Goal: Information Seeking & Learning: Learn about a topic

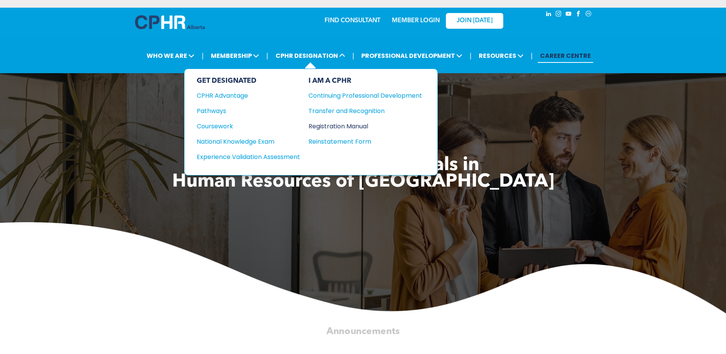
click at [352, 125] on div "Registration Manual" at bounding box center [359, 126] width 102 height 10
click at [250, 140] on div "National Knowledge Exam" at bounding box center [243, 142] width 93 height 10
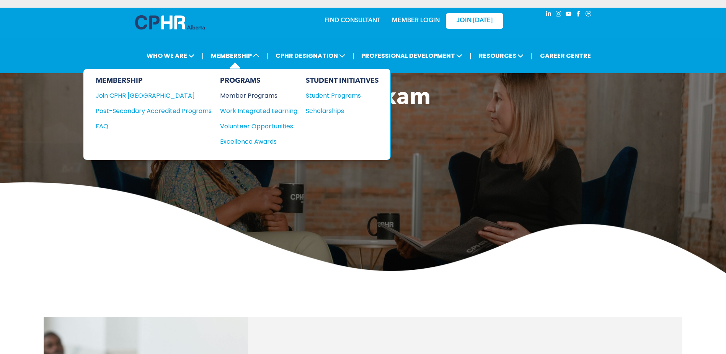
click at [250, 95] on div "Member Programs" at bounding box center [255, 96] width 70 height 10
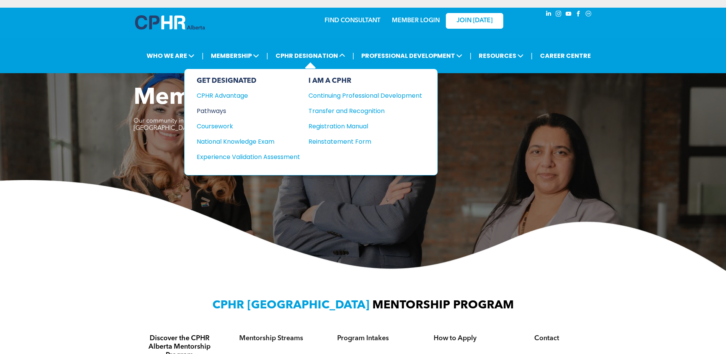
click at [227, 106] on div "Pathways" at bounding box center [243, 111] width 93 height 10
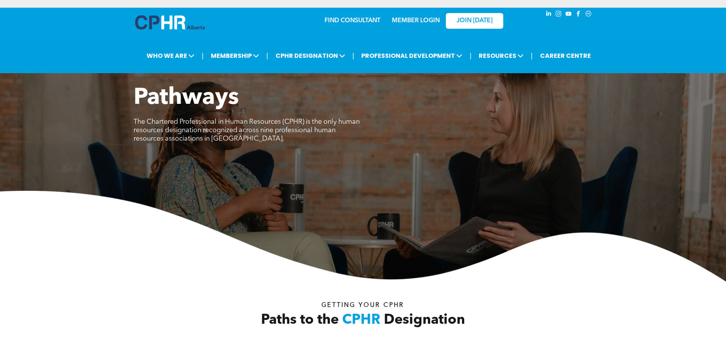
click at [22, 222] on img at bounding box center [363, 236] width 726 height 91
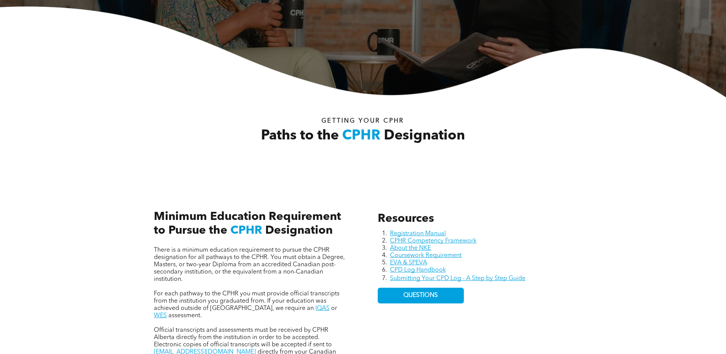
scroll to position [230, 0]
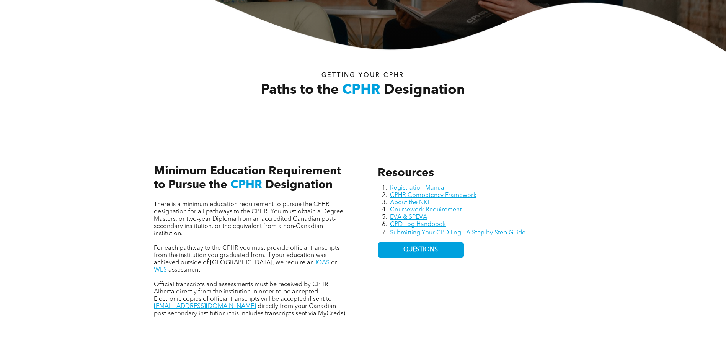
click at [54, 303] on div "Resources Registration Manual CPHR Competency Framework About the NKE Coursewor…" at bounding box center [363, 233] width 726 height 210
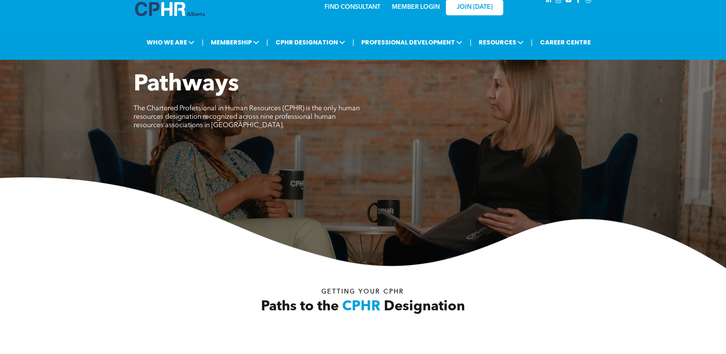
scroll to position [0, 0]
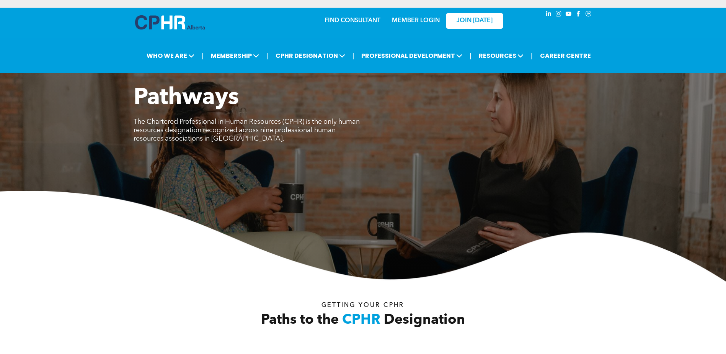
click at [52, 245] on img at bounding box center [363, 236] width 726 height 91
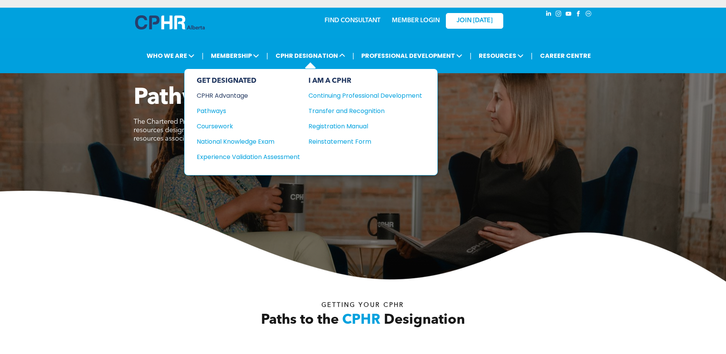
click at [226, 96] on div "CPHR Advantage" at bounding box center [243, 96] width 93 height 10
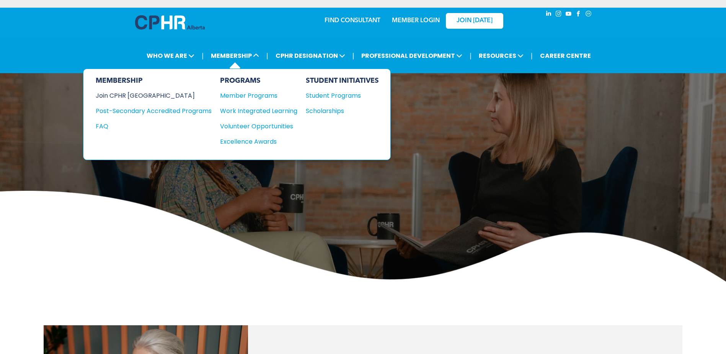
click at [155, 97] on div "Join CPHR [GEOGRAPHIC_DATA]" at bounding box center [148, 96] width 104 height 10
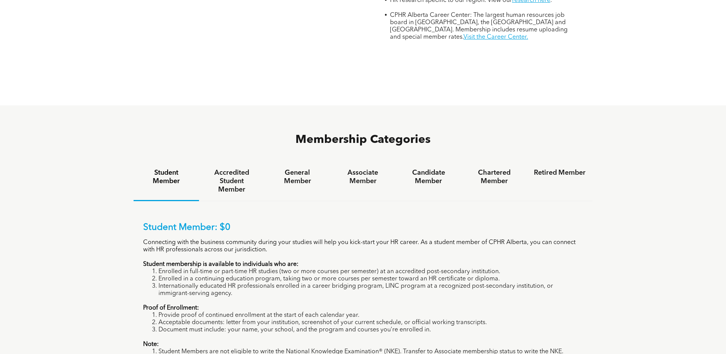
scroll to position [421, 0]
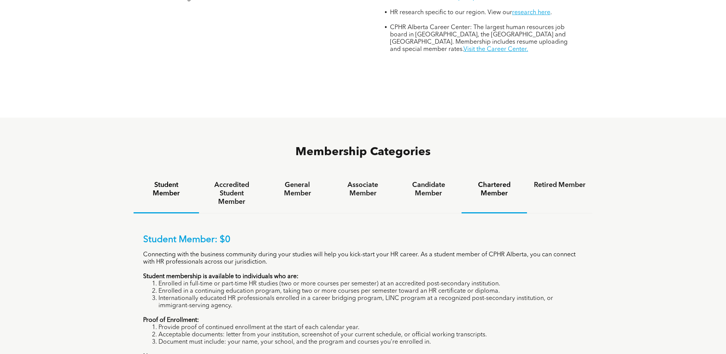
click at [489, 181] on h4 "Chartered Member" at bounding box center [494, 189] width 52 height 17
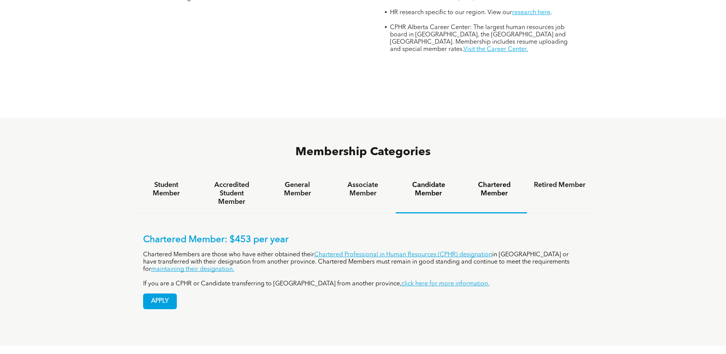
click at [436, 181] on h4 "Candidate Member" at bounding box center [429, 189] width 52 height 17
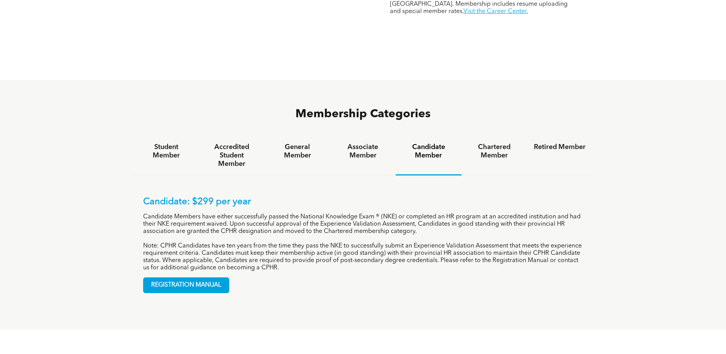
scroll to position [459, 0]
click at [348, 142] on h4 "Associate Member" at bounding box center [363, 150] width 52 height 17
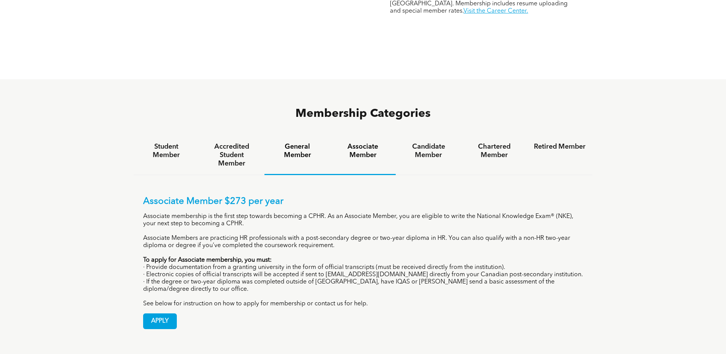
click at [320, 142] on h4 "General Member" at bounding box center [297, 150] width 52 height 17
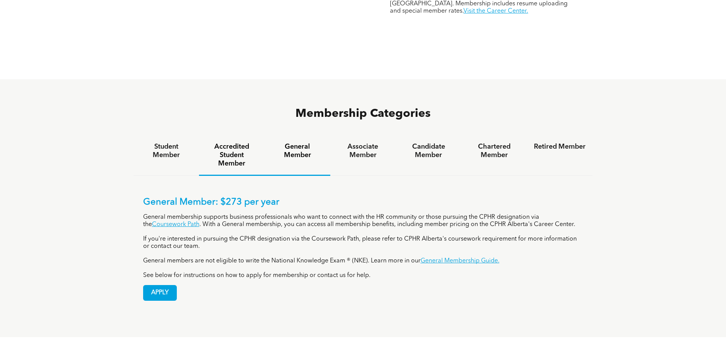
click at [227, 142] on h4 "Accredited Student Member" at bounding box center [232, 154] width 52 height 25
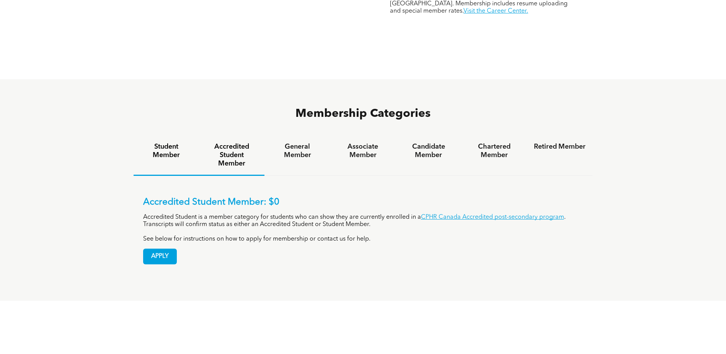
click at [165, 142] on h4 "Student Member" at bounding box center [166, 150] width 52 height 17
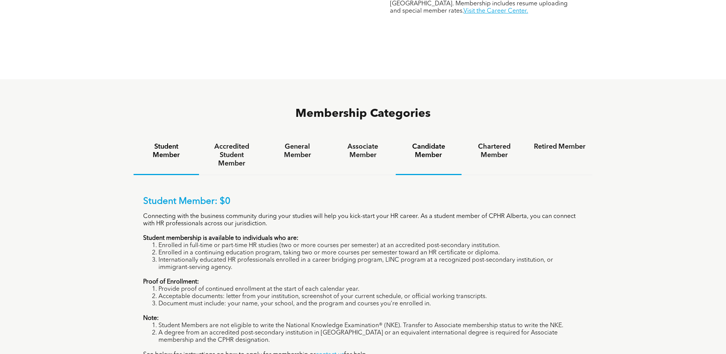
click at [434, 142] on h4 "Candidate Member" at bounding box center [429, 150] width 52 height 17
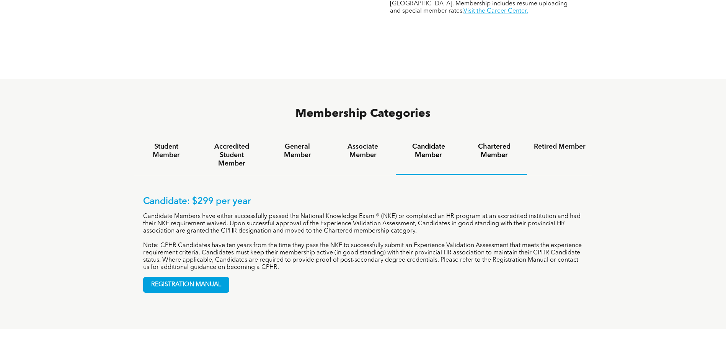
click at [486, 142] on h4 "Chartered Member" at bounding box center [494, 150] width 52 height 17
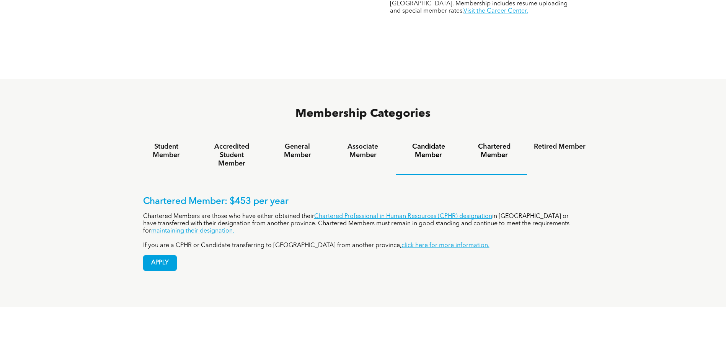
click at [440, 135] on div "Candidate Member" at bounding box center [428, 154] width 65 height 39
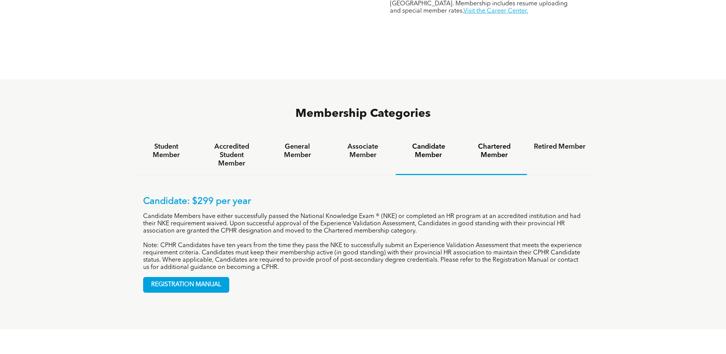
click at [498, 142] on h4 "Chartered Member" at bounding box center [494, 150] width 52 height 17
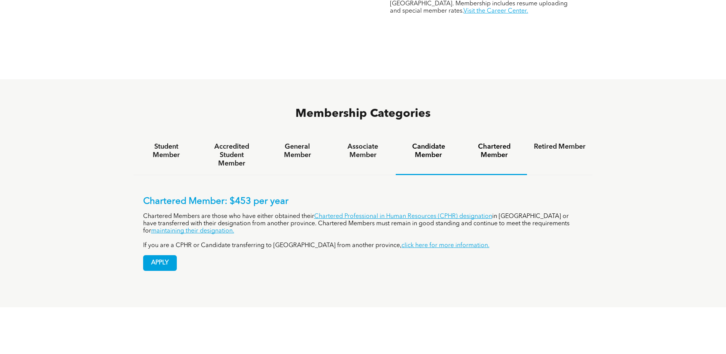
click at [432, 142] on h4 "Candidate Member" at bounding box center [429, 150] width 52 height 17
